Goal: Task Accomplishment & Management: Complete application form

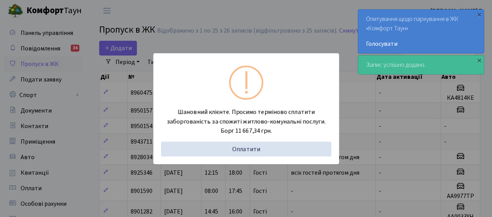
select select "25"
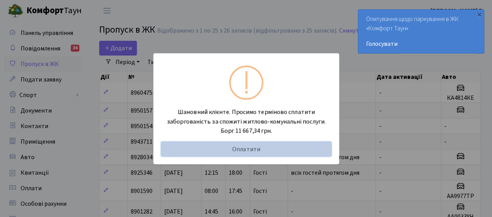
click at [248, 150] on link "Оплатити" at bounding box center [246, 149] width 170 height 15
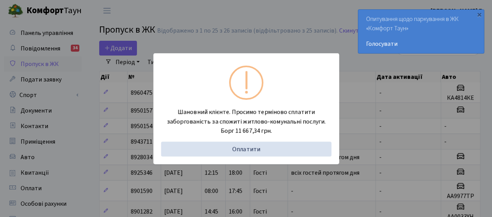
click at [368, 50] on div "Опитування щодо паркування в ЖК «Комфорт Таун» Голосувати" at bounding box center [421, 32] width 126 height 44
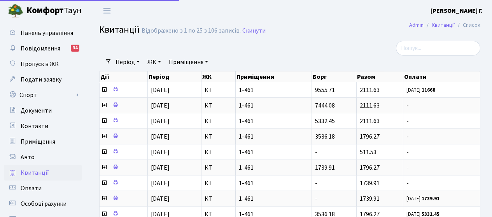
select select "25"
click at [43, 62] on span "Пропуск в ЖК" at bounding box center [40, 64] width 38 height 9
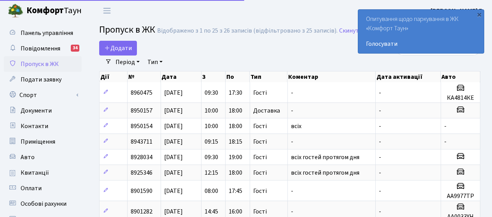
select select "25"
click at [119, 47] on span "Додати" at bounding box center [118, 48] width 28 height 9
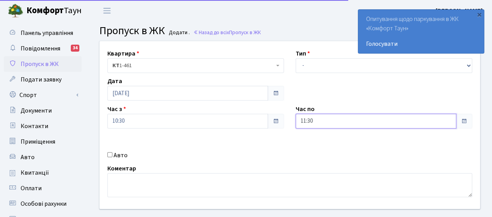
drag, startPoint x: 326, startPoint y: 121, endPoint x: 220, endPoint y: 118, distance: 105.7
click at [220, 118] on div "Квартира <b>КТ</b>&nbsp;&nbsp;&nbsp;&nbsp;1-461 КТ 1-461 Тип - Доставка Таксі Г…" at bounding box center [290, 125] width 392 height 168
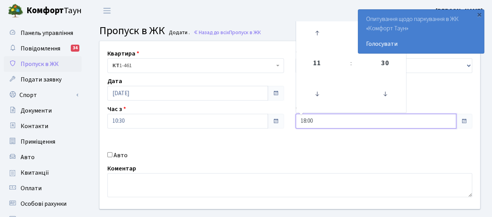
type input "18:00"
click at [119, 154] on label "Авто" at bounding box center [120, 155] width 14 height 9
click at [112, 154] on input "Авто" at bounding box center [109, 154] width 5 height 5
checkbox input "true"
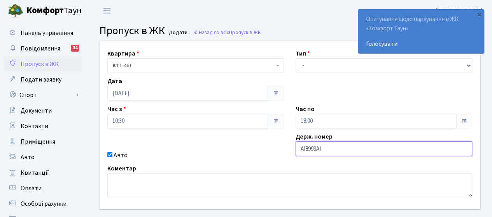
type input "АІ8999АІ"
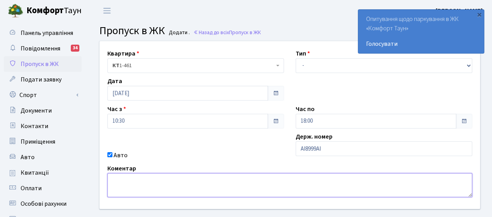
click at [150, 185] on textarea at bounding box center [289, 185] width 364 height 24
type textarea "гості"
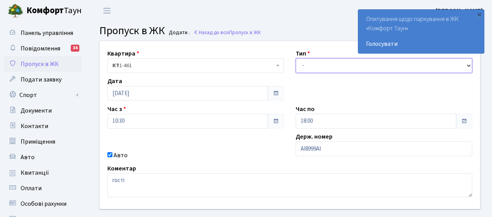
click at [326, 61] on select "- Доставка Таксі Гості Сервіс" at bounding box center [383, 65] width 176 height 15
select select "3"
click at [295, 58] on select "- Доставка Таксі Гості Сервіс" at bounding box center [383, 65] width 176 height 15
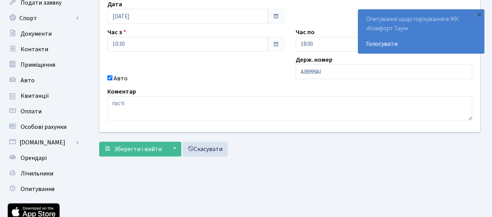
scroll to position [78, 0]
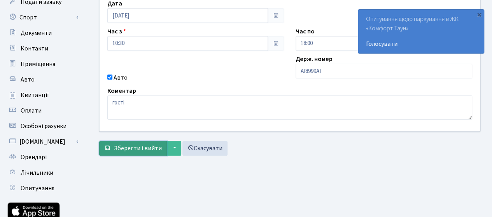
click at [122, 150] on span "Зберегти і вийти" at bounding box center [138, 148] width 48 height 9
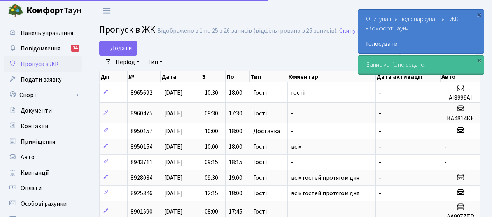
select select "25"
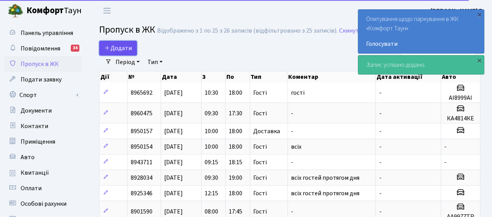
click at [124, 45] on span "Додати" at bounding box center [118, 48] width 28 height 9
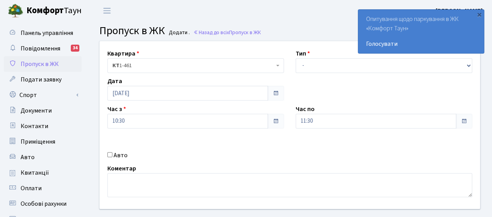
click at [117, 154] on label "Авто" at bounding box center [120, 155] width 14 height 9
click at [112, 154] on input "Авто" at bounding box center [109, 154] width 5 height 5
click at [110, 152] on input "Авто" at bounding box center [109, 154] width 5 height 5
checkbox input "false"
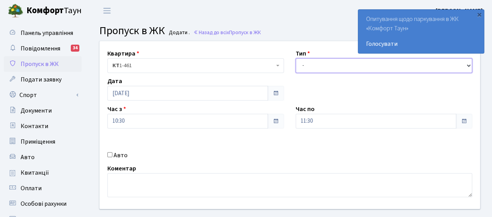
drag, startPoint x: 319, startPoint y: 64, endPoint x: 314, endPoint y: 72, distance: 9.9
click at [319, 63] on select "- Доставка Таксі Гості Сервіс" at bounding box center [383, 65] width 176 height 15
select select "3"
click at [295, 58] on select "- Доставка Таксі Гості Сервіс" at bounding box center [383, 65] width 176 height 15
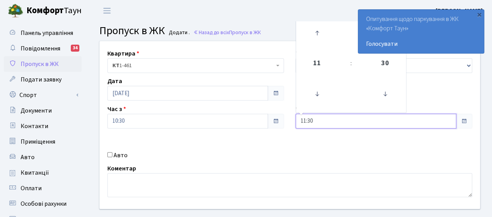
drag, startPoint x: 321, startPoint y: 124, endPoint x: 233, endPoint y: 120, distance: 88.3
click at [234, 123] on div "Квартира <b>КТ</b>&nbsp;&nbsp;&nbsp;&nbsp;1-461 КТ 1-461 Тип - Доставка Таксі Г…" at bounding box center [290, 125] width 392 height 168
type input "18:00"
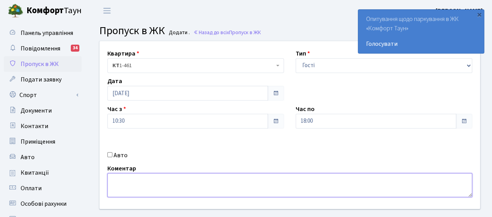
click at [132, 180] on textarea at bounding box center [289, 185] width 364 height 24
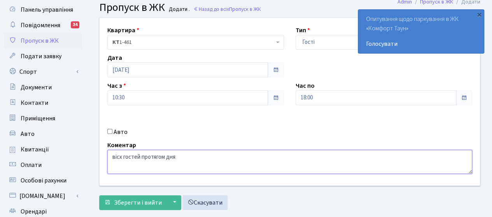
scroll to position [132, 0]
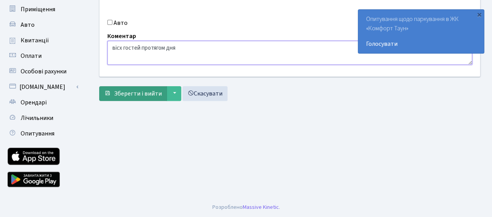
type textarea "вісх гостей протягом дня"
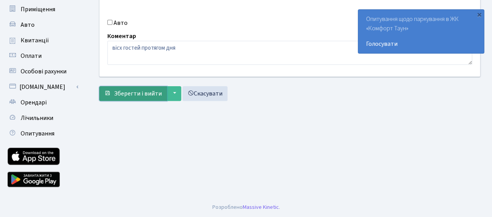
click at [146, 91] on span "Зберегти і вийти" at bounding box center [138, 93] width 48 height 9
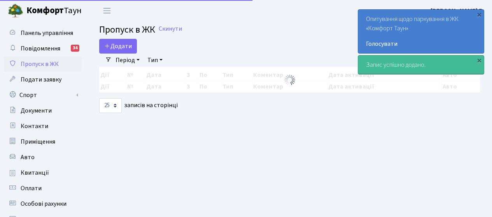
select select "25"
